Goal: Task Accomplishment & Management: Manage account settings

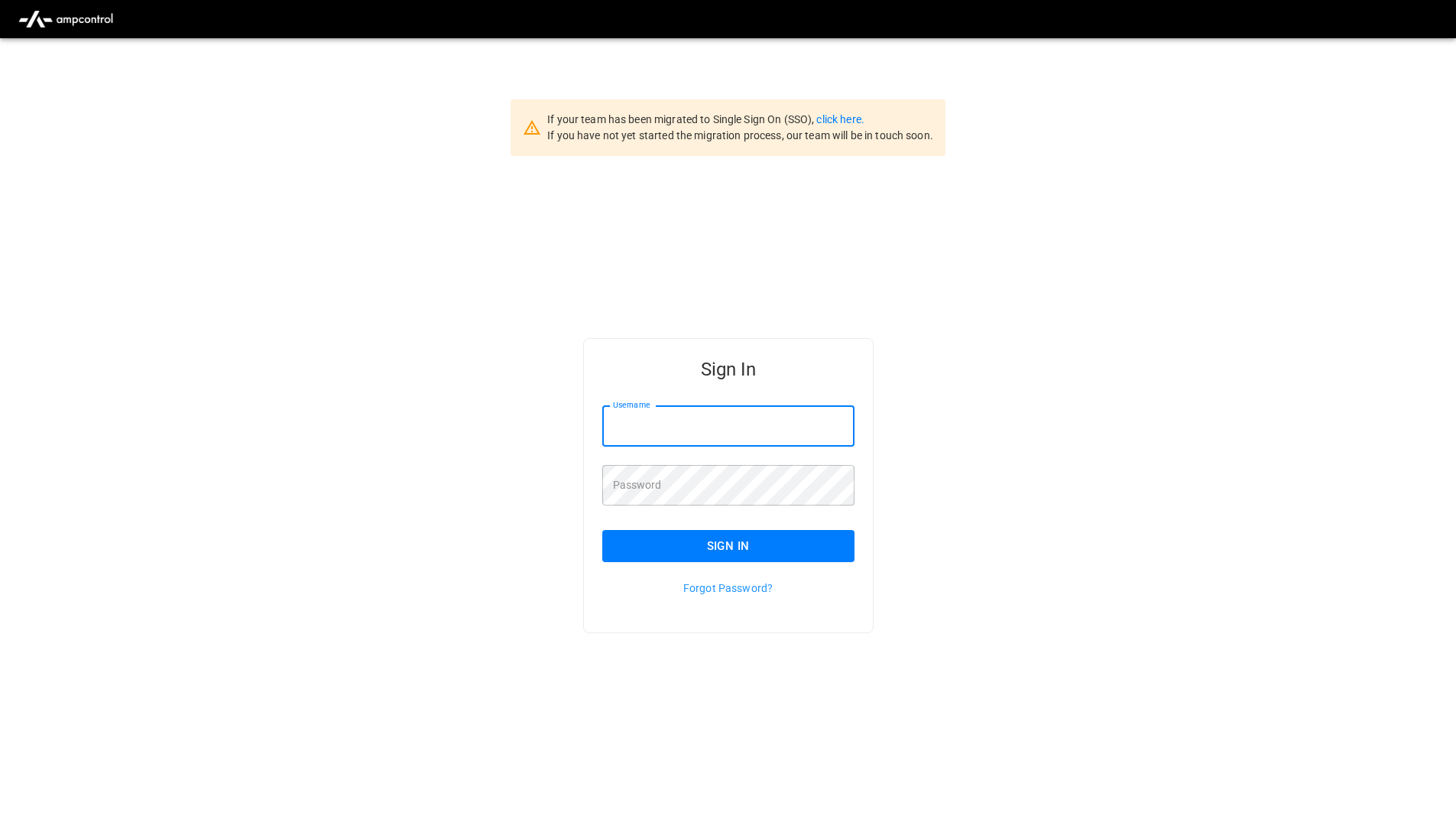
click at [677, 436] on input "Username" at bounding box center [729, 426] width 252 height 40
type input "**********"
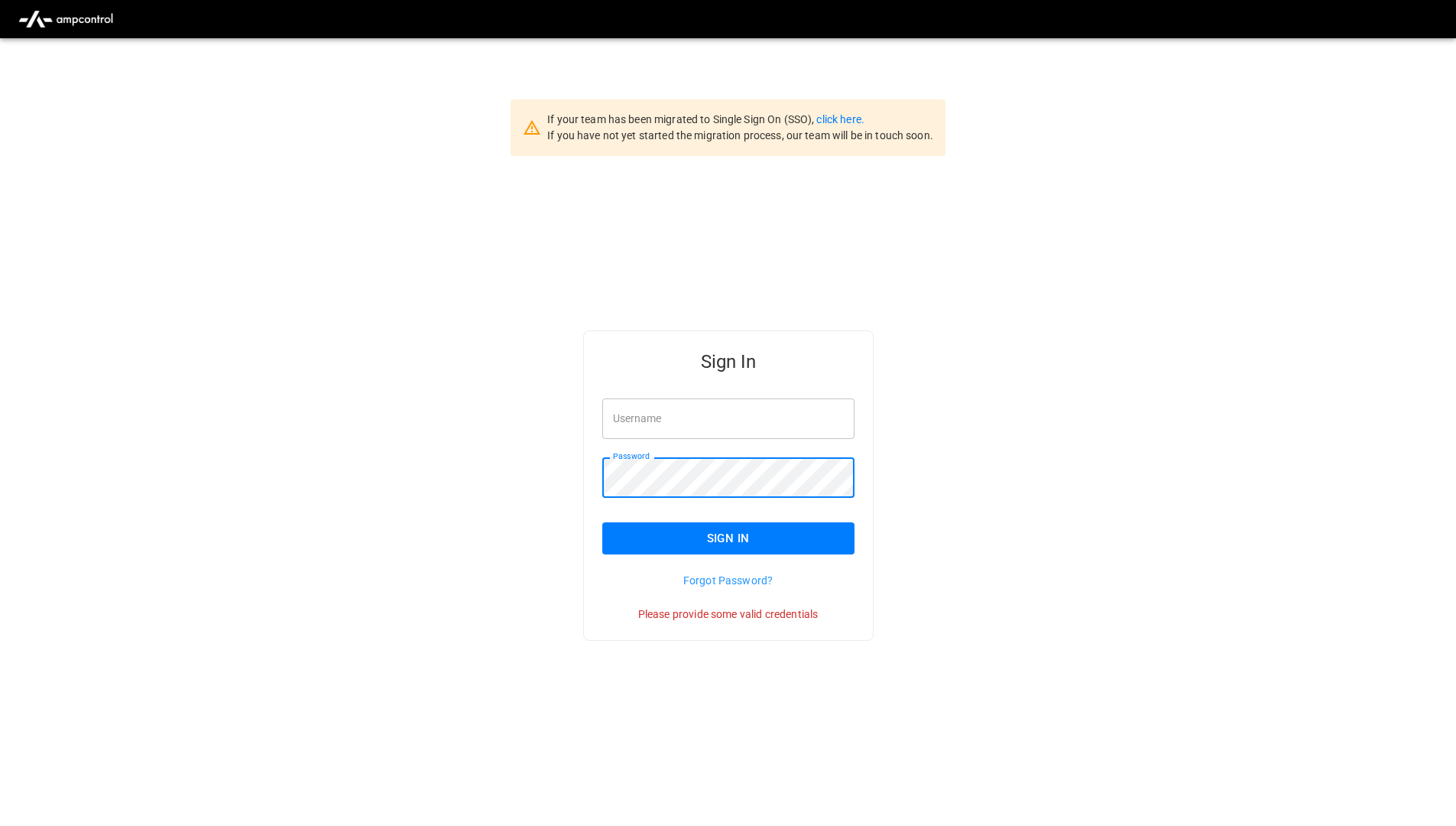
click at [687, 425] on input "Username" at bounding box center [729, 418] width 252 height 40
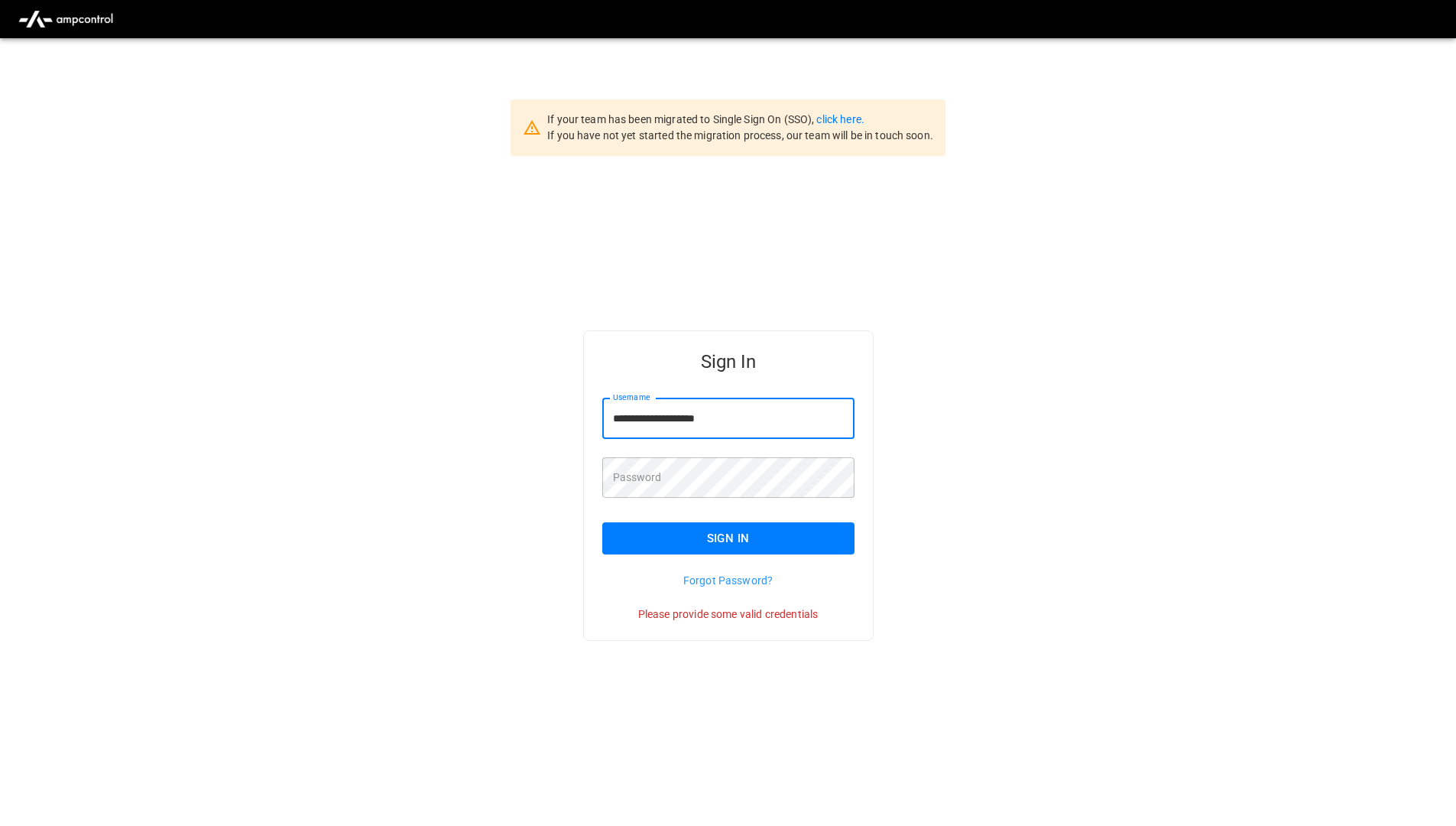
type input "**********"
